Goal: Information Seeking & Learning: Learn about a topic

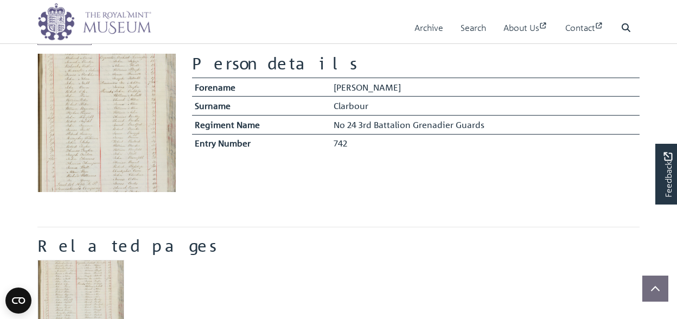
scroll to position [169, 0]
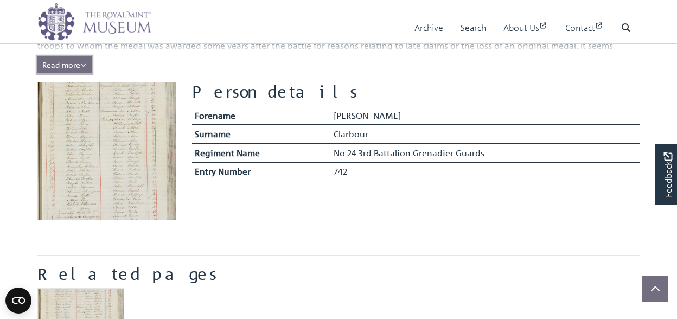
click at [67, 58] on button "Read more Collapse" at bounding box center [64, 64] width 54 height 17
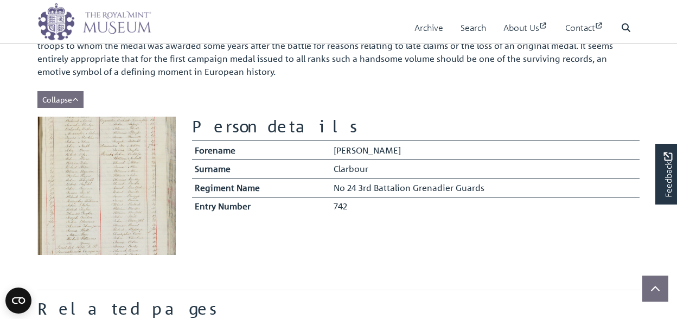
click at [67, 58] on span "Quite apart from the survival of an original Waterloo Medal Roll being importan…" at bounding box center [336, 45] width 599 height 63
click at [75, 96] on icon "Show less of the content" at bounding box center [75, 100] width 7 height 8
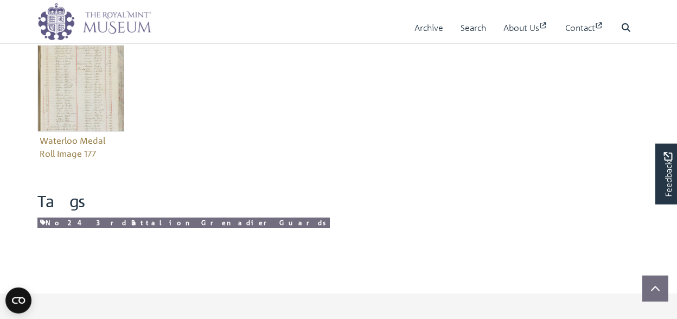
scroll to position [423, 0]
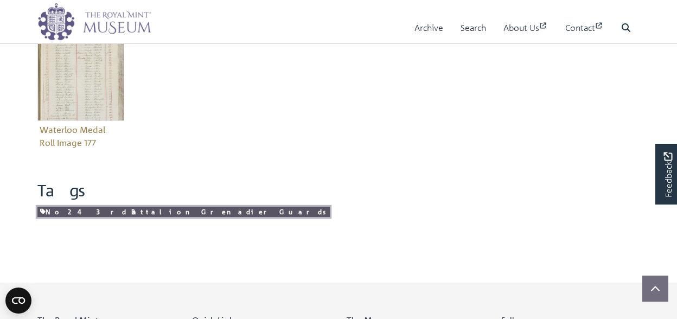
click at [52, 214] on link "No 24 3rd Battalion Grenadier Guards" at bounding box center [183, 212] width 292 height 10
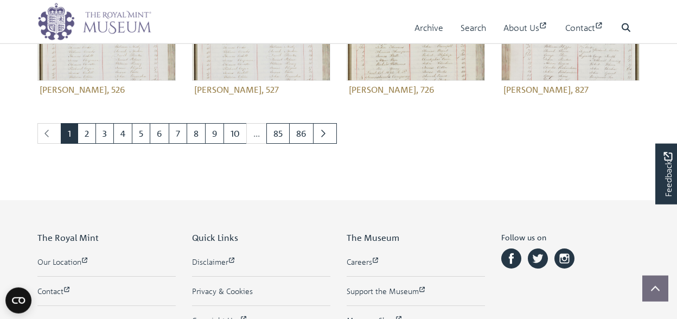
scroll to position [592, 0]
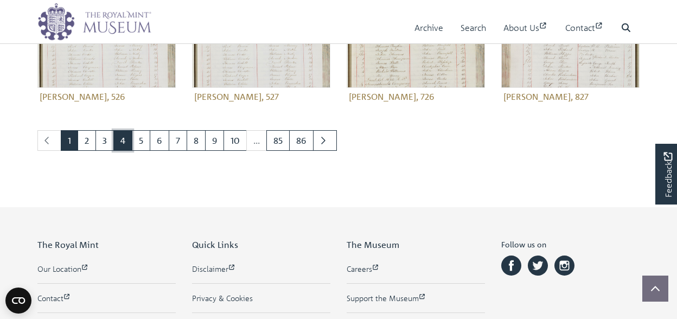
click at [116, 138] on link "4" at bounding box center [122, 140] width 19 height 21
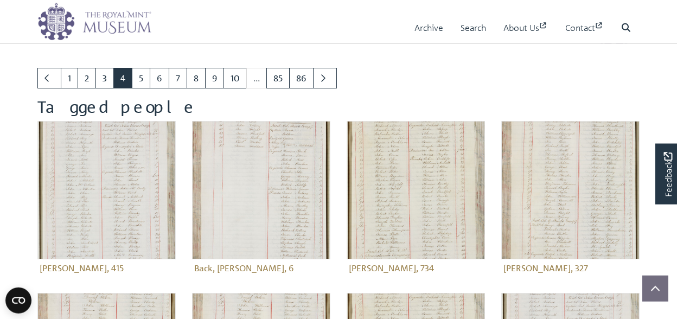
scroll to position [85, 0]
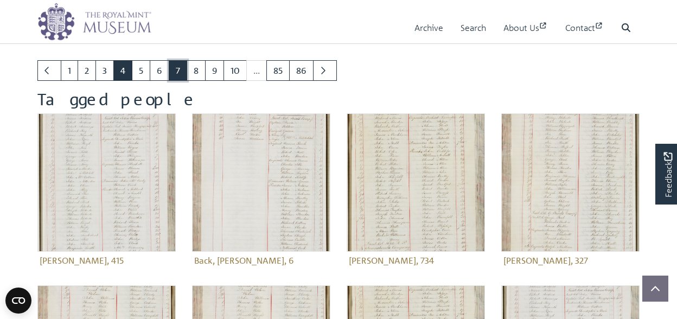
click at [176, 70] on link "7" at bounding box center [178, 70] width 18 height 21
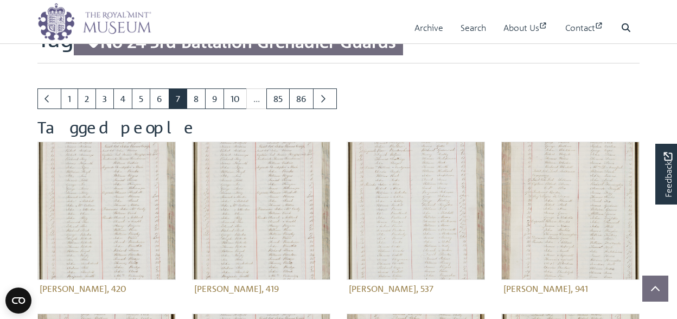
scroll to position [85, 0]
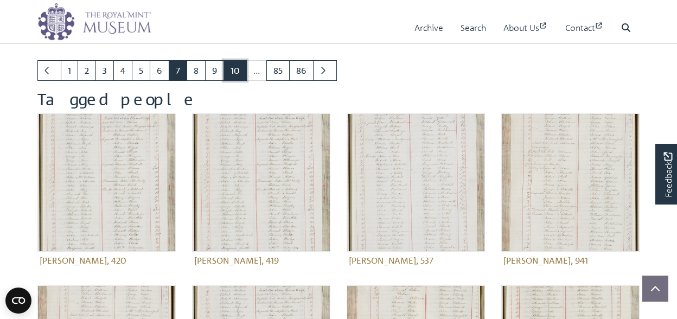
click at [233, 70] on link "10" at bounding box center [234, 70] width 23 height 21
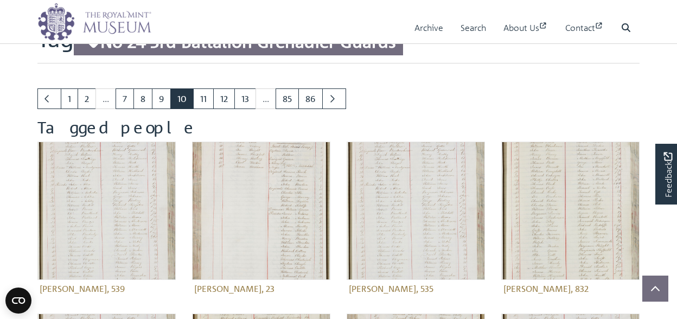
scroll to position [85, 0]
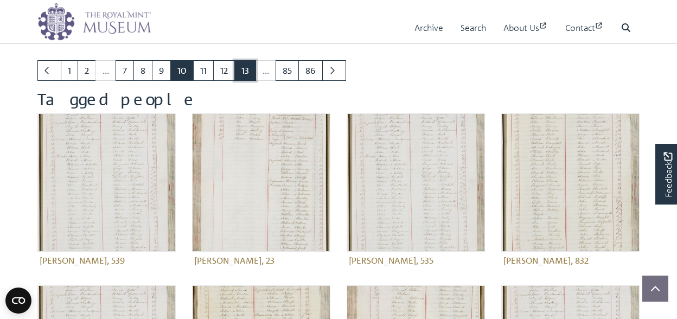
click at [241, 70] on link "13" at bounding box center [245, 70] width 22 height 21
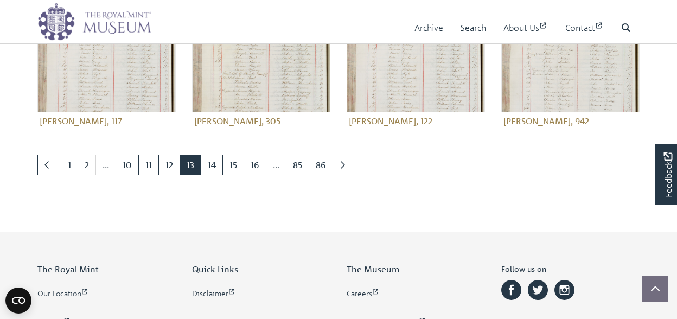
scroll to position [564, 0]
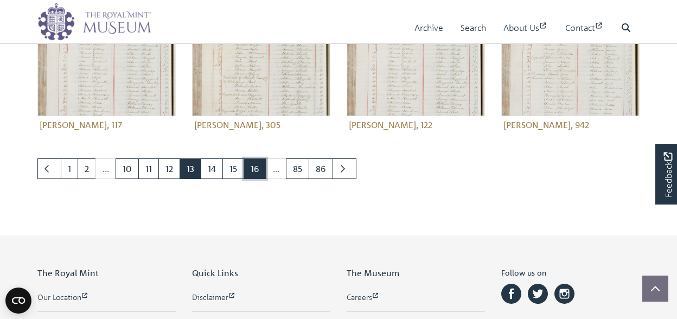
click at [252, 159] on link "16" at bounding box center [254, 168] width 23 height 21
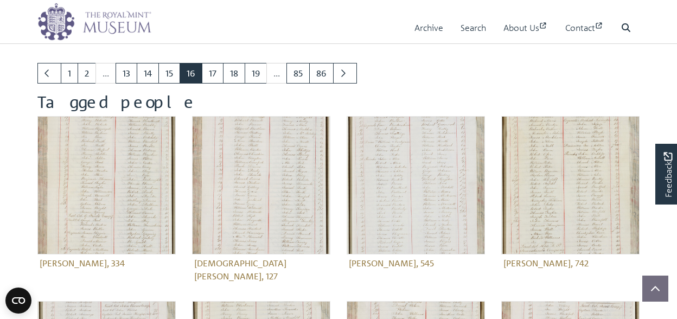
scroll to position [85, 0]
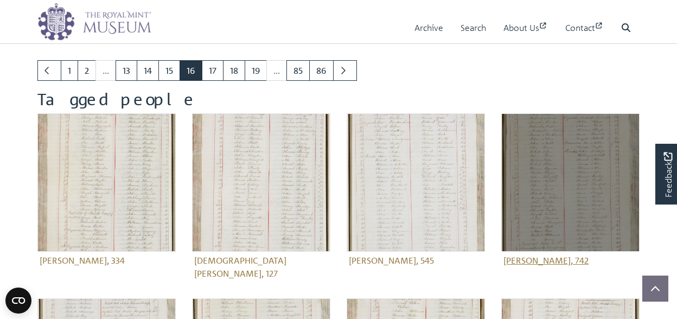
click at [568, 189] on img at bounding box center [570, 182] width 138 height 138
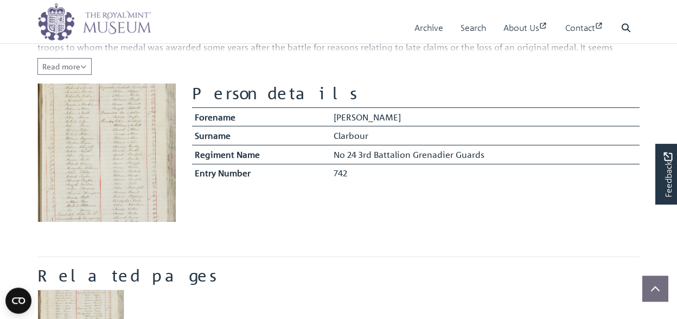
scroll to position [226, 0]
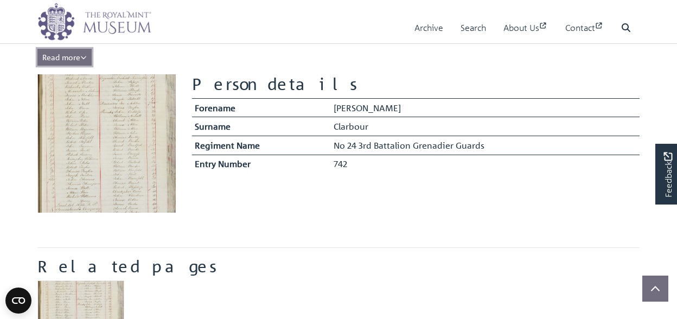
click at [66, 55] on span "Read more" at bounding box center [64, 57] width 44 height 10
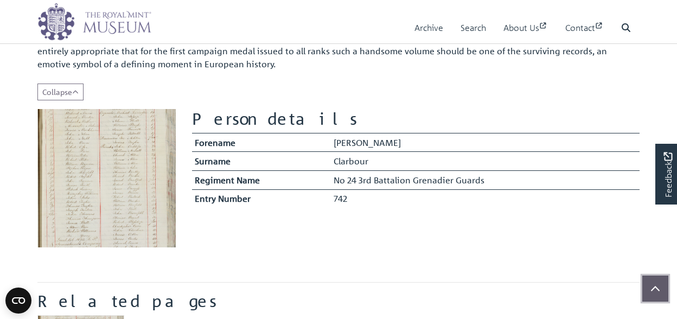
click at [650, 288] on button "Scroll to top" at bounding box center [655, 288] width 26 height 26
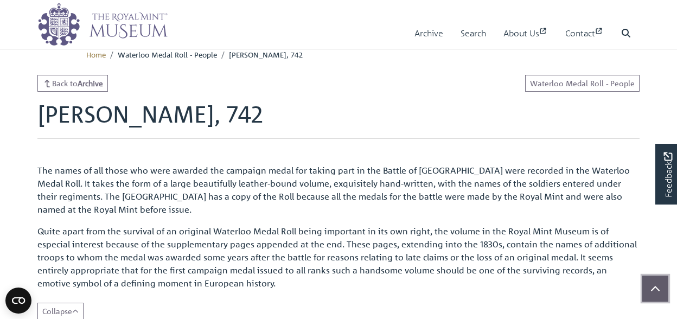
scroll to position [0, 0]
